Goal: Task Accomplishment & Management: Manage account settings

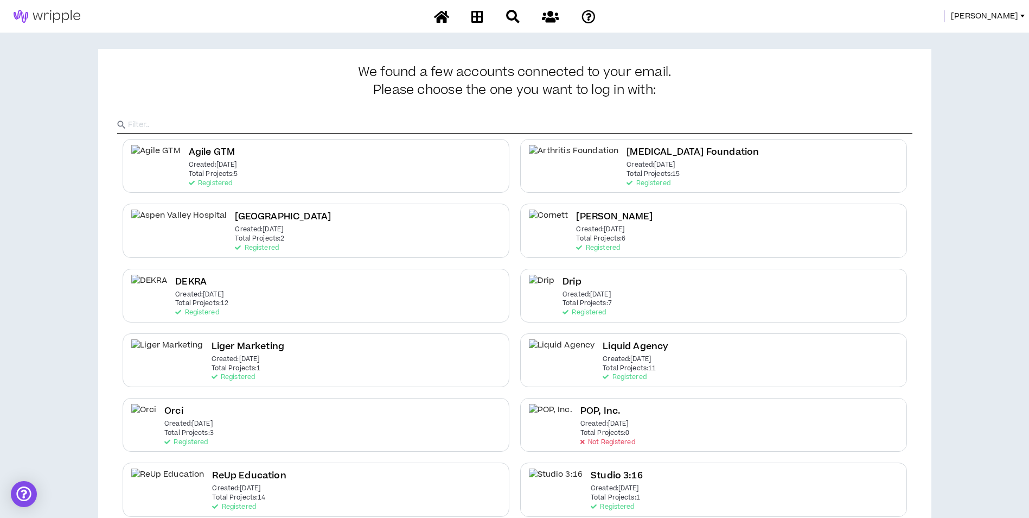
click at [1009, 15] on span "[PERSON_NAME]" at bounding box center [984, 16] width 67 height 12
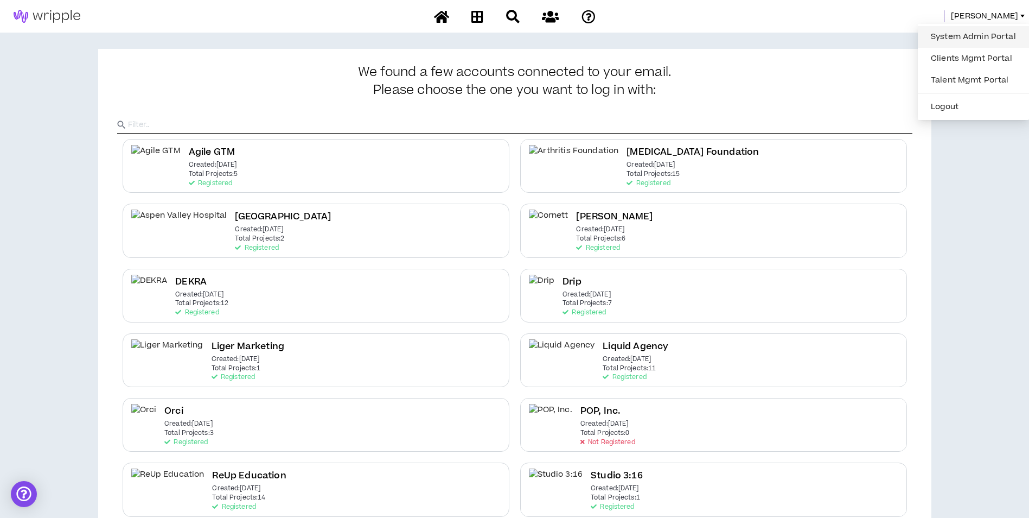
click at [994, 41] on link "System Admin Portal" at bounding box center [974, 37] width 98 height 16
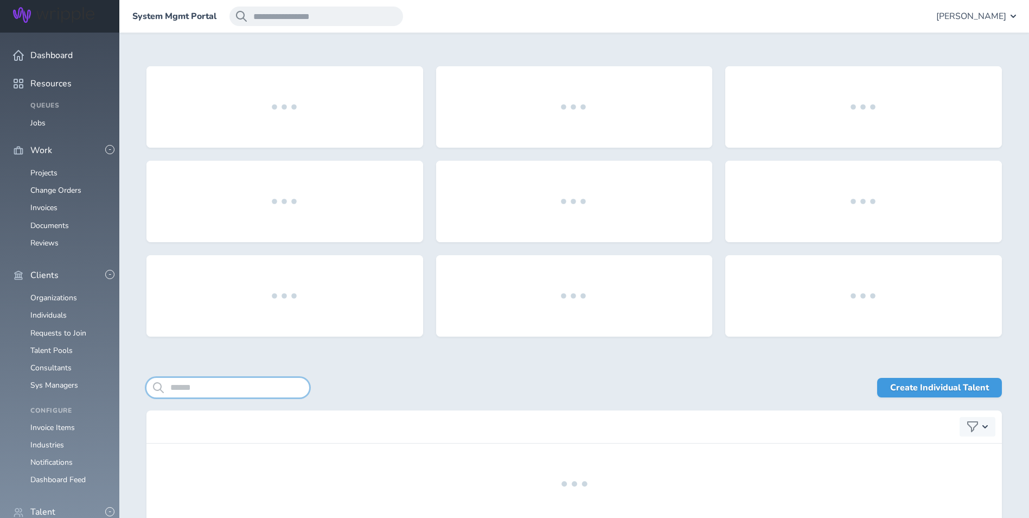
click at [226, 389] on input "search" at bounding box center [228, 388] width 163 height 20
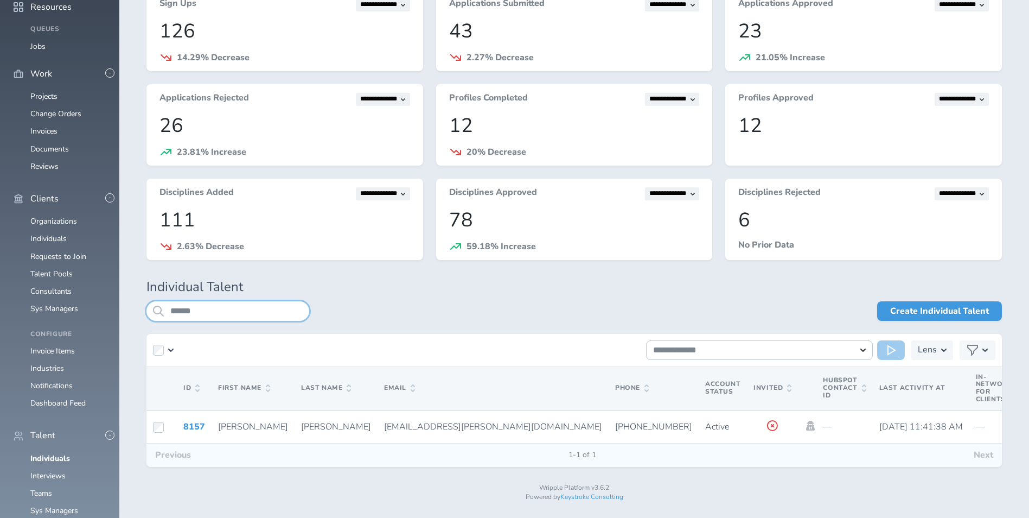
scroll to position [88, 0]
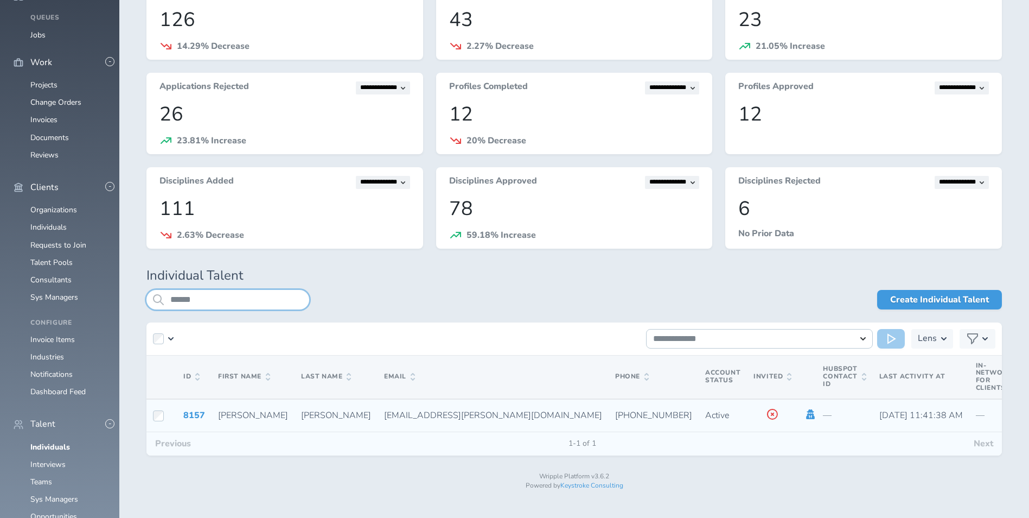
type input "******"
click at [807, 415] on icon at bounding box center [811, 414] width 9 height 10
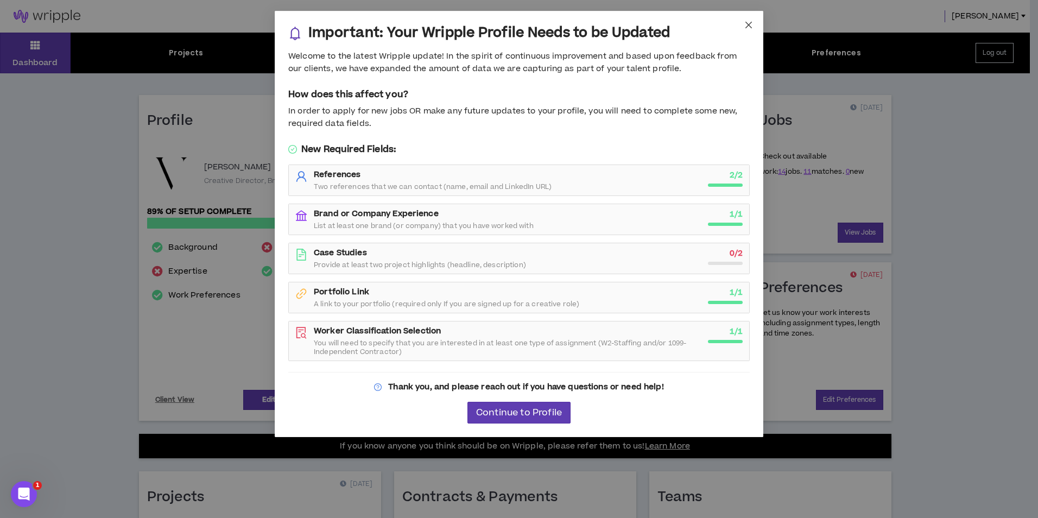
click at [743, 20] on span "Close" at bounding box center [748, 25] width 29 height 29
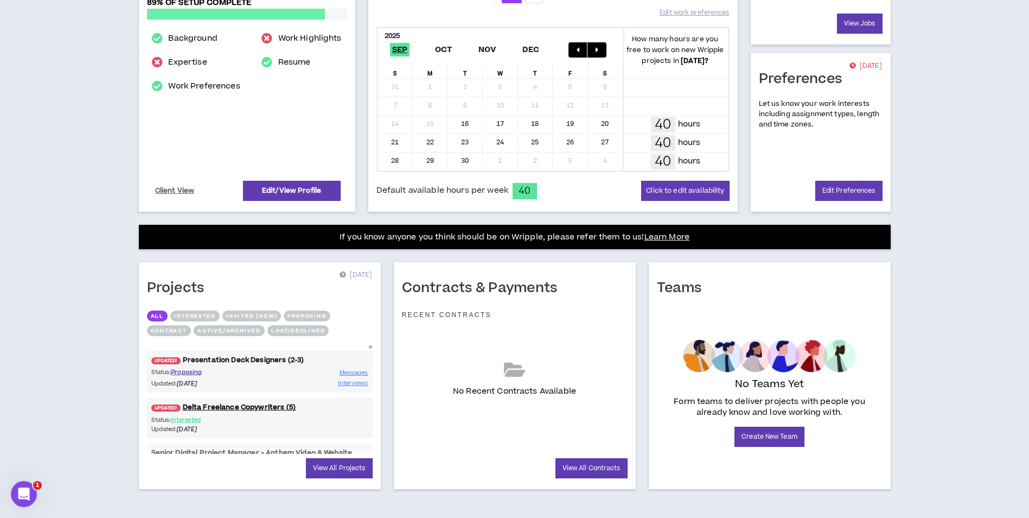
scroll to position [215, 0]
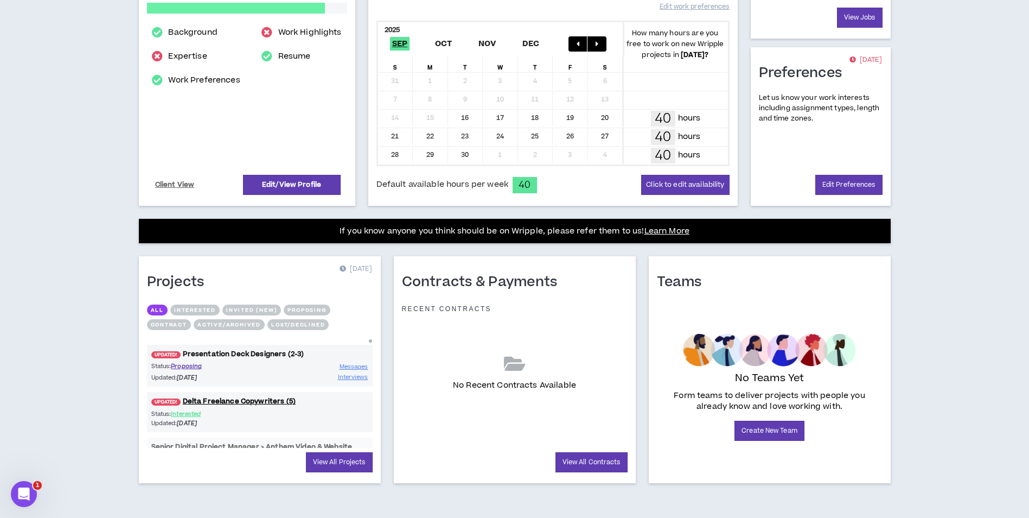
click at [264, 352] on link "UPDATED! Presentation Deck Designers (2-3)" at bounding box center [260, 354] width 226 height 10
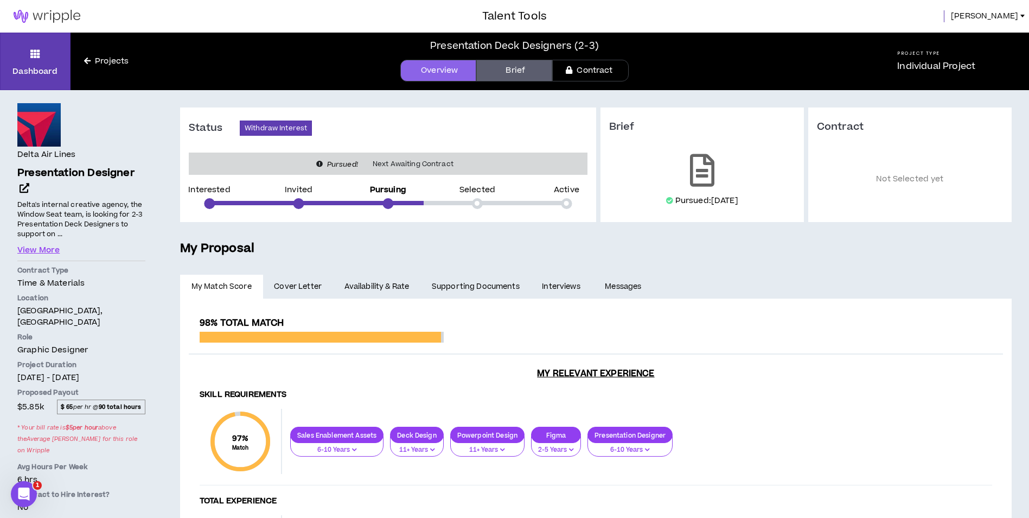
click at [1011, 20] on span "Anduin" at bounding box center [984, 16] width 67 height 12
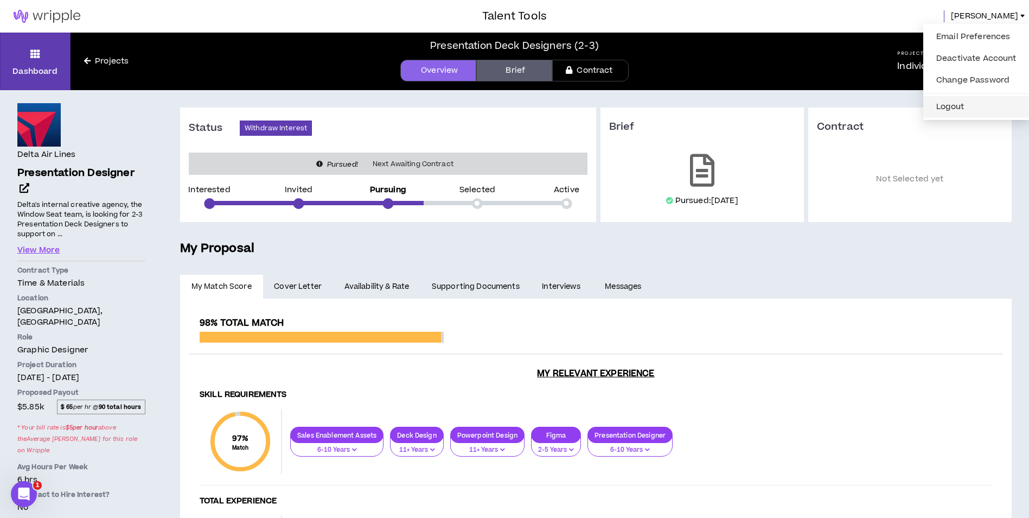
click at [979, 104] on button "Logout" at bounding box center [976, 107] width 93 height 16
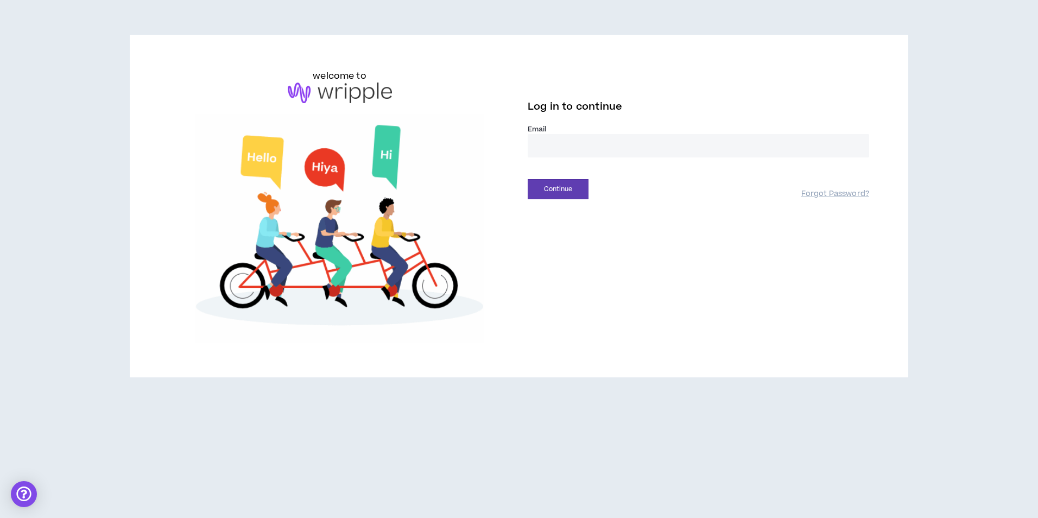
click at [610, 152] on input "email" at bounding box center [697, 145] width 341 height 23
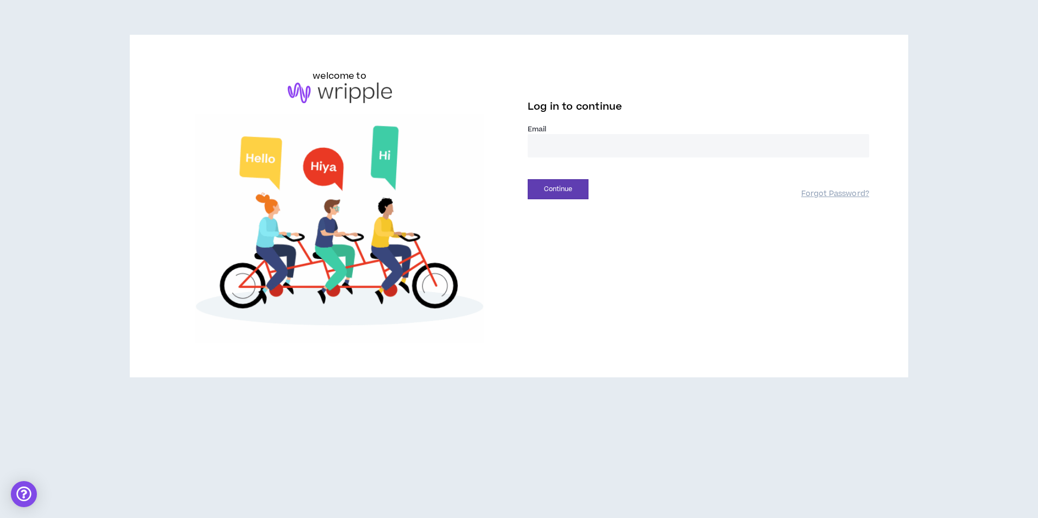
type input "**********"
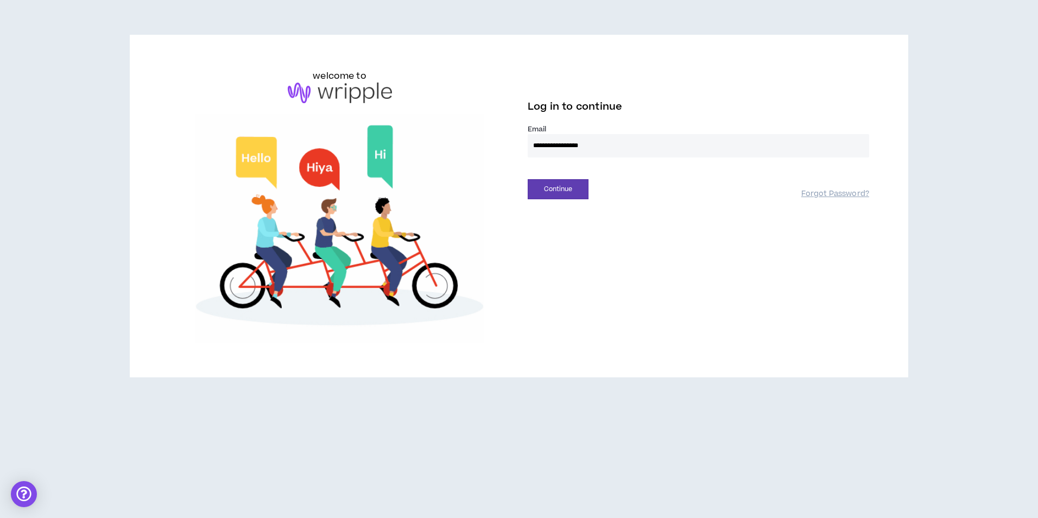
click at [592, 189] on div "Continue" at bounding box center [664, 189] width 274 height 20
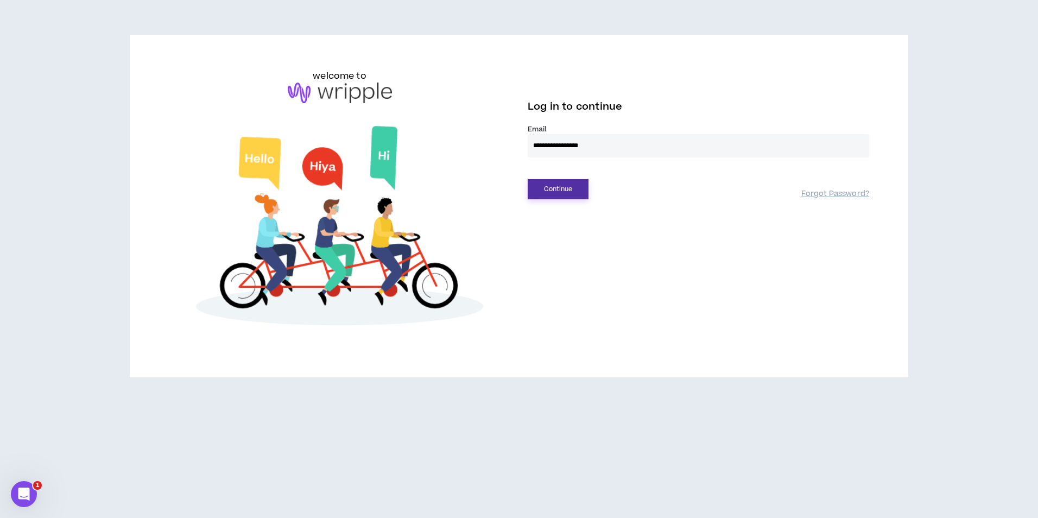
click at [570, 190] on button "Continue" at bounding box center [557, 189] width 61 height 20
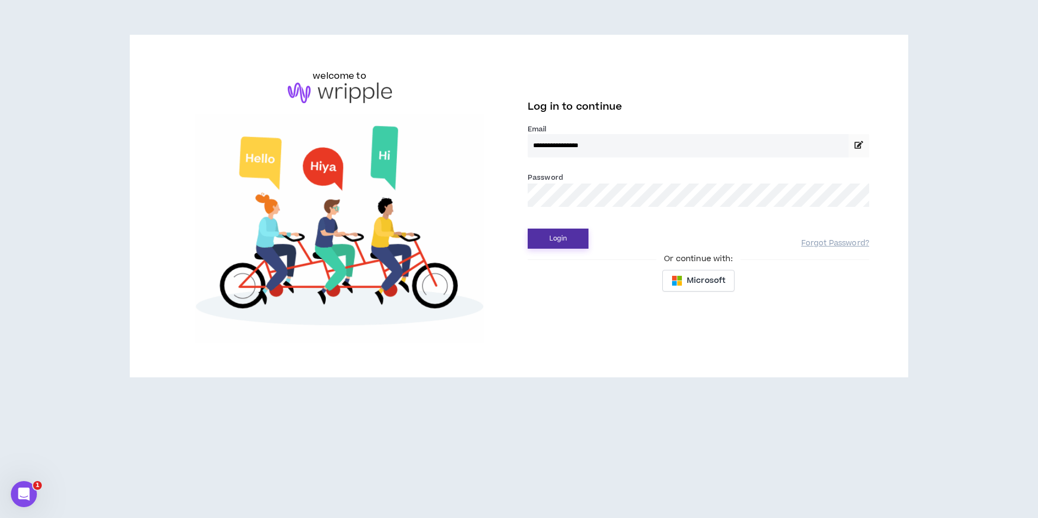
click at [563, 247] on button "Login" at bounding box center [557, 238] width 61 height 20
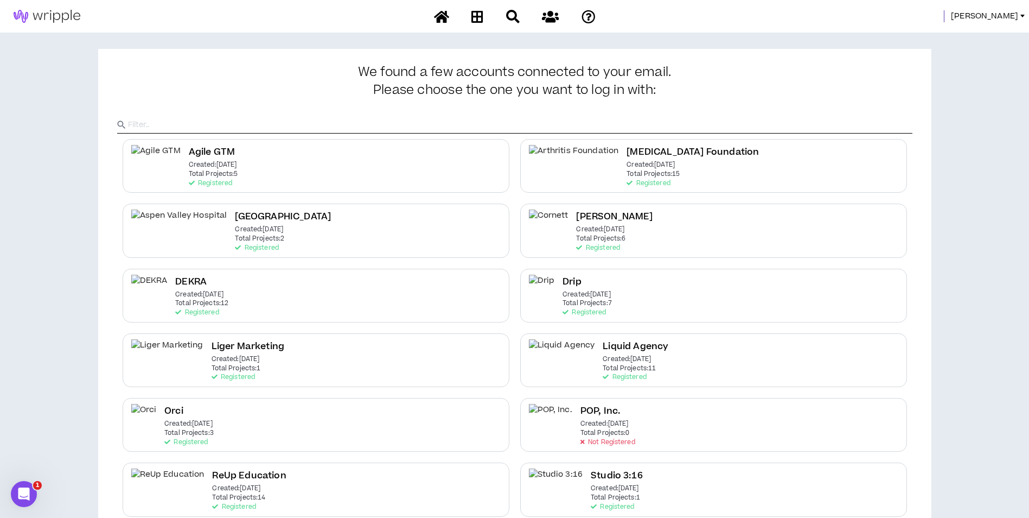
click at [1007, 16] on span "[PERSON_NAME]" at bounding box center [984, 16] width 67 height 12
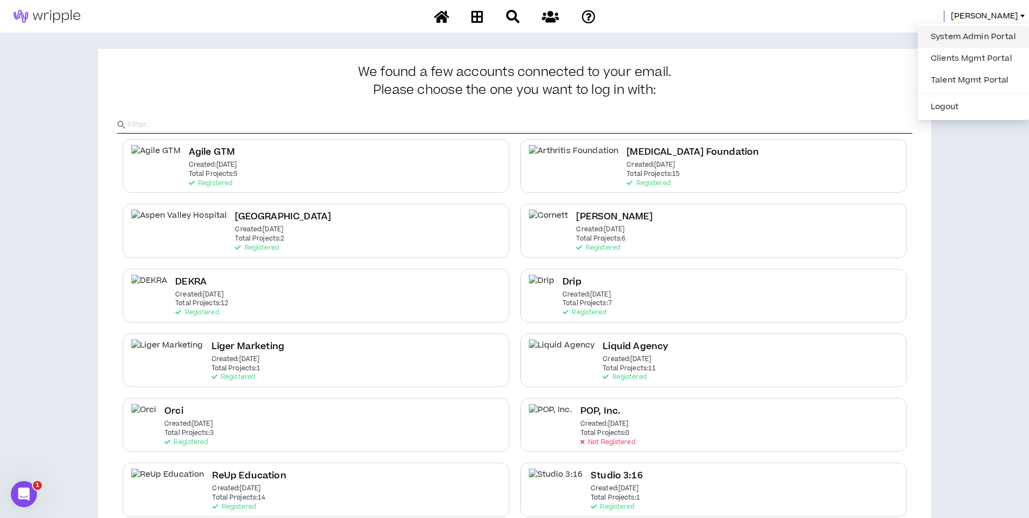
click at [982, 34] on link "System Admin Portal" at bounding box center [974, 37] width 98 height 16
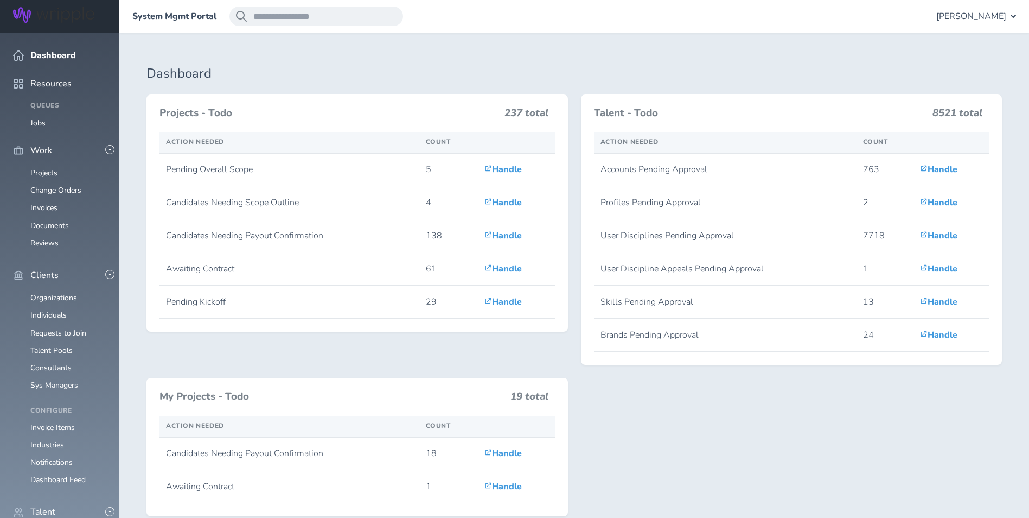
scroll to position [54, 0]
click at [54, 363] on link "Consultants" at bounding box center [50, 368] width 41 height 10
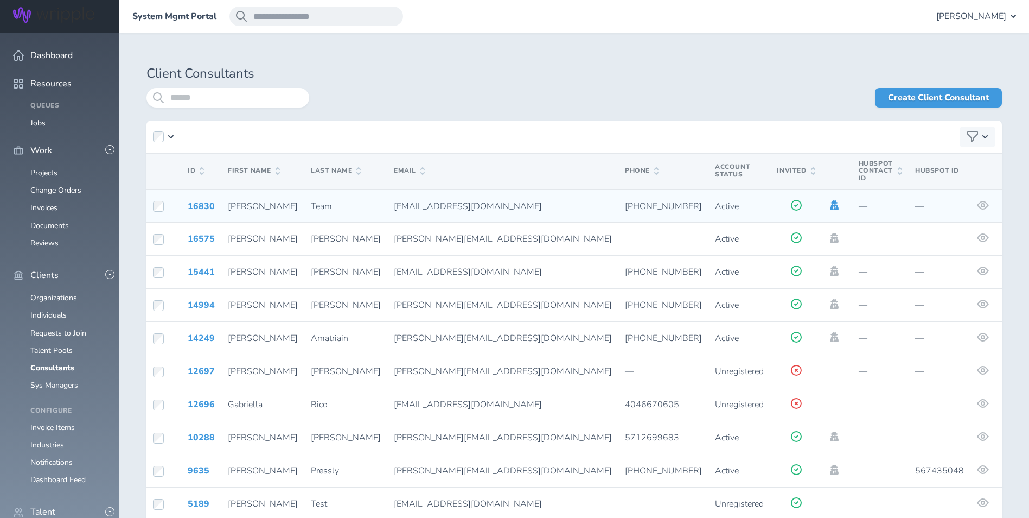
click at [829, 200] on icon at bounding box center [835, 205] width 12 height 10
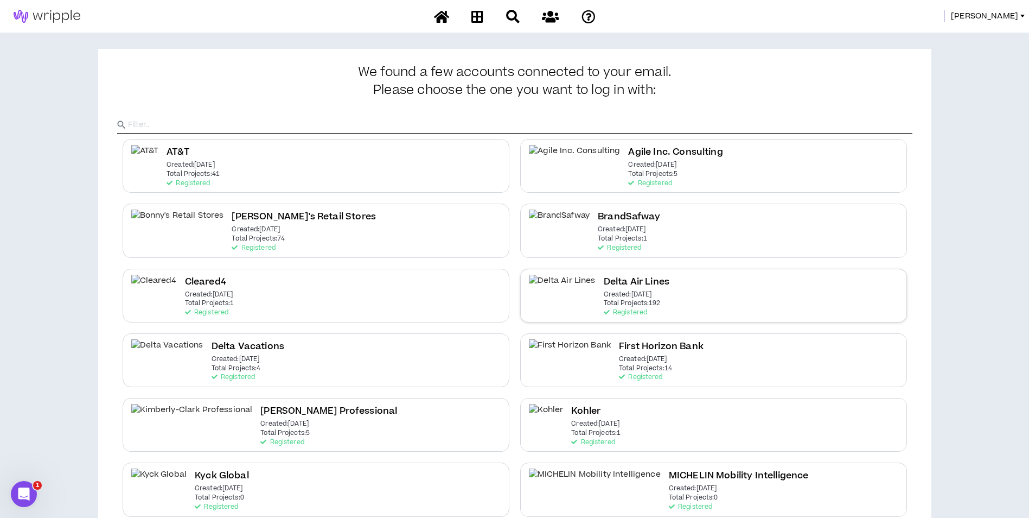
click at [674, 295] on div "Delta Air Lines Created: Dec 7 2020 Total Projects: 192 Registered" at bounding box center [713, 296] width 387 height 54
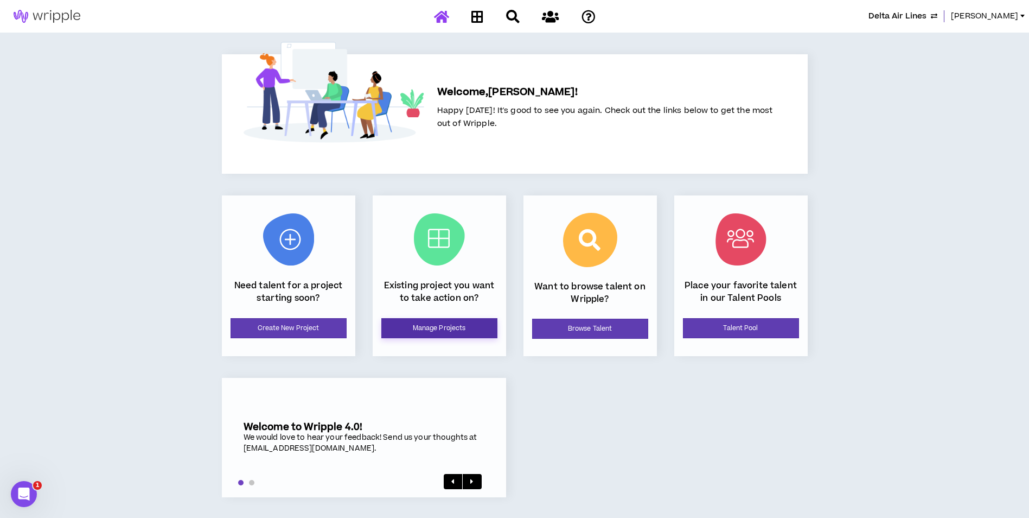
click at [419, 333] on link "Manage Projects" at bounding box center [439, 328] width 116 height 20
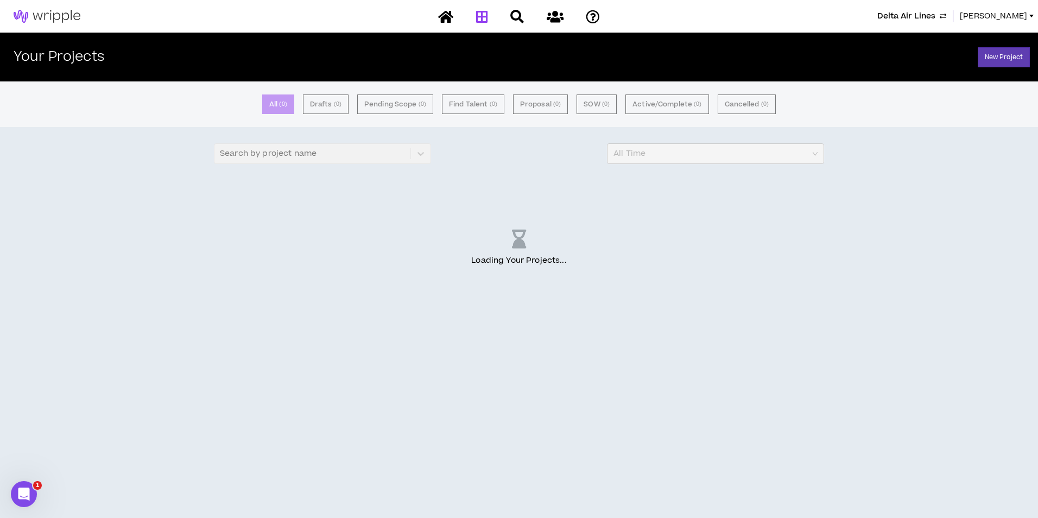
click at [983, 16] on span "Lauren-Bridget" at bounding box center [992, 16] width 67 height 12
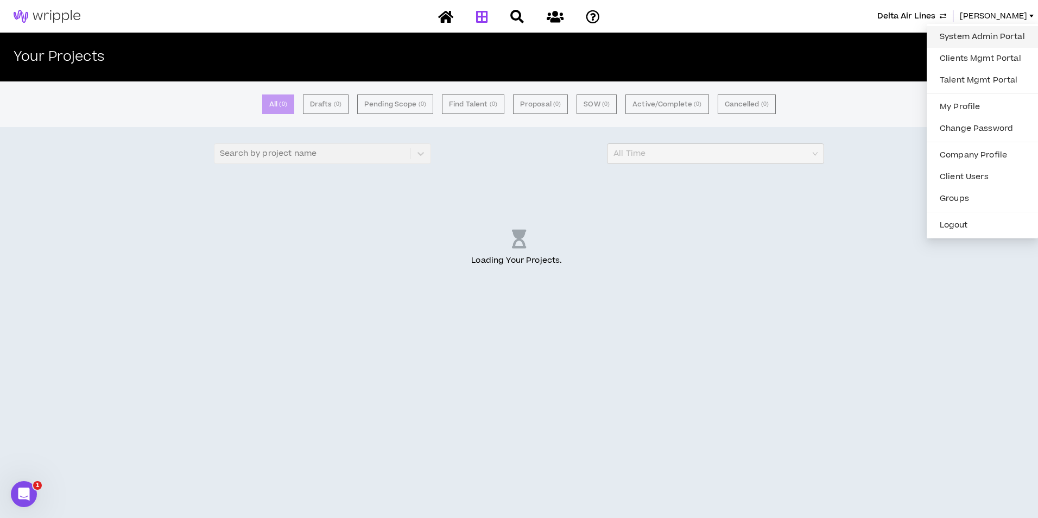
click at [969, 37] on link "System Admin Portal" at bounding box center [982, 37] width 98 height 16
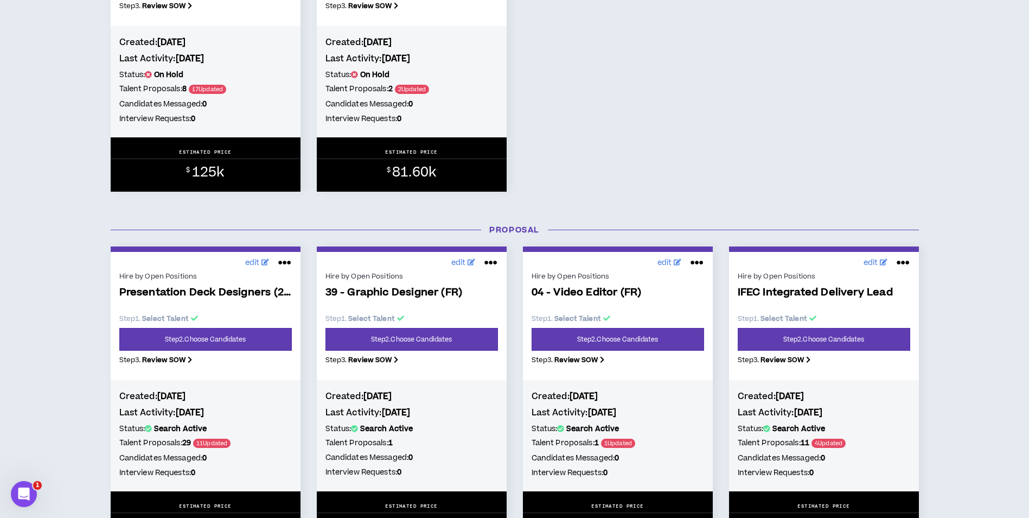
scroll to position [651, 0]
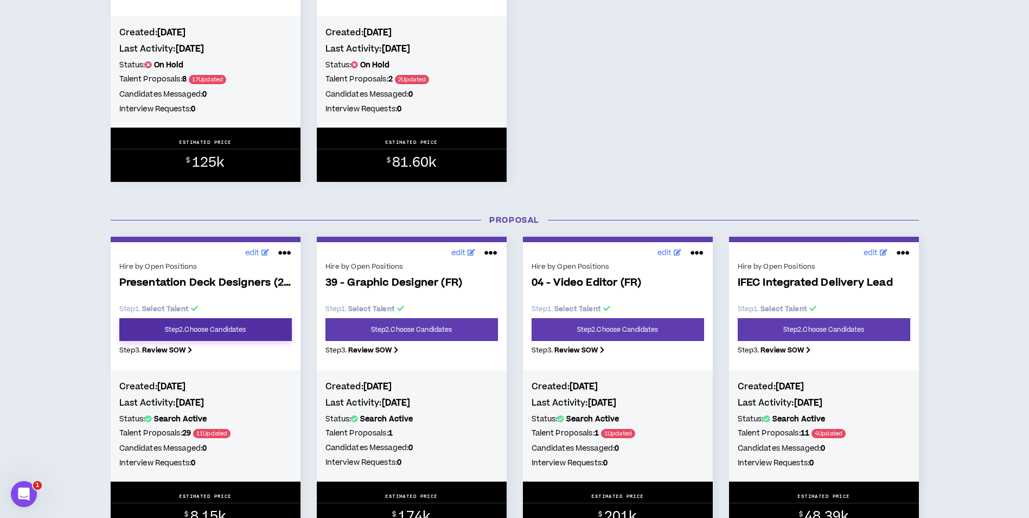
click at [260, 329] on link "Step 2 . Choose Candidates" at bounding box center [205, 329] width 173 height 23
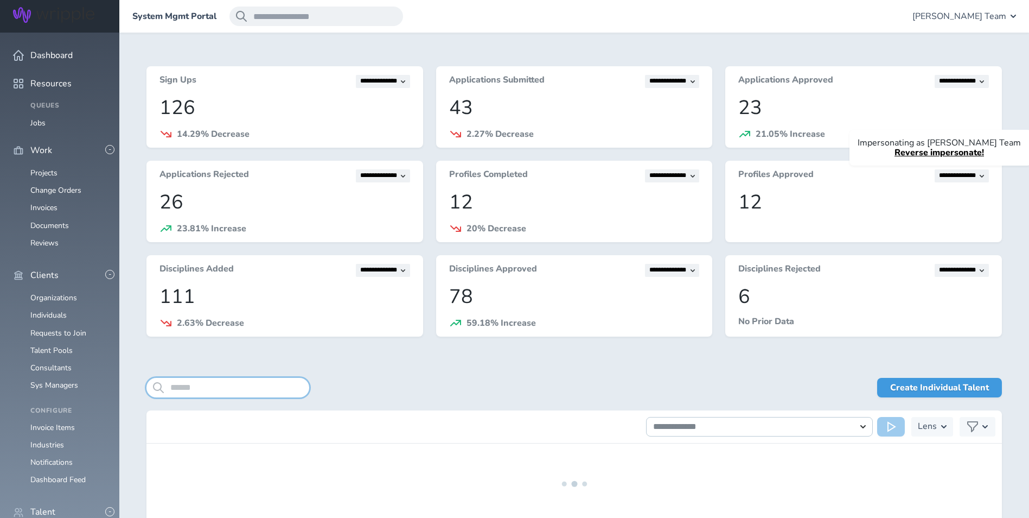
click at [270, 385] on input "search" at bounding box center [228, 388] width 163 height 20
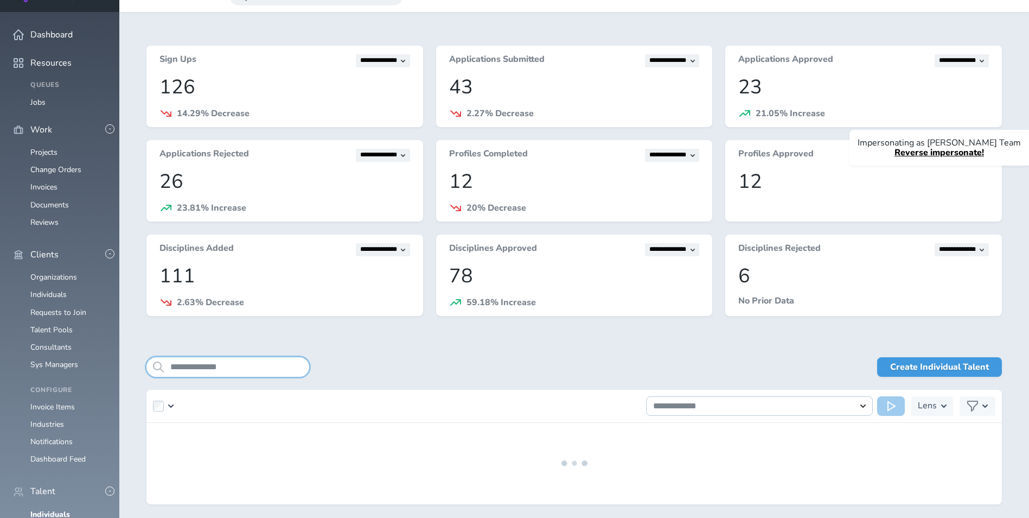
scroll to position [61, 0]
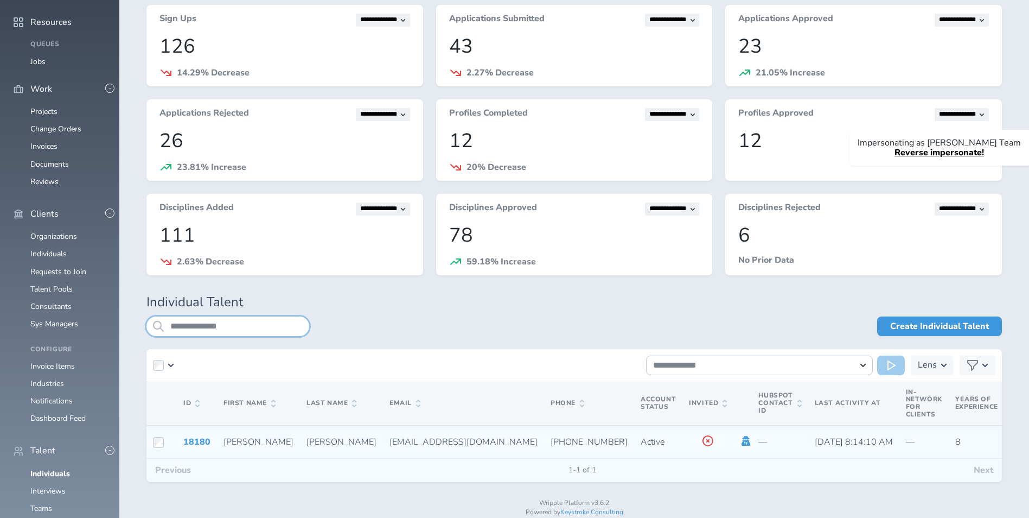
type input "**********"
click at [740, 441] on icon at bounding box center [746, 441] width 12 height 10
